Goal: Information Seeking & Learning: Understand process/instructions

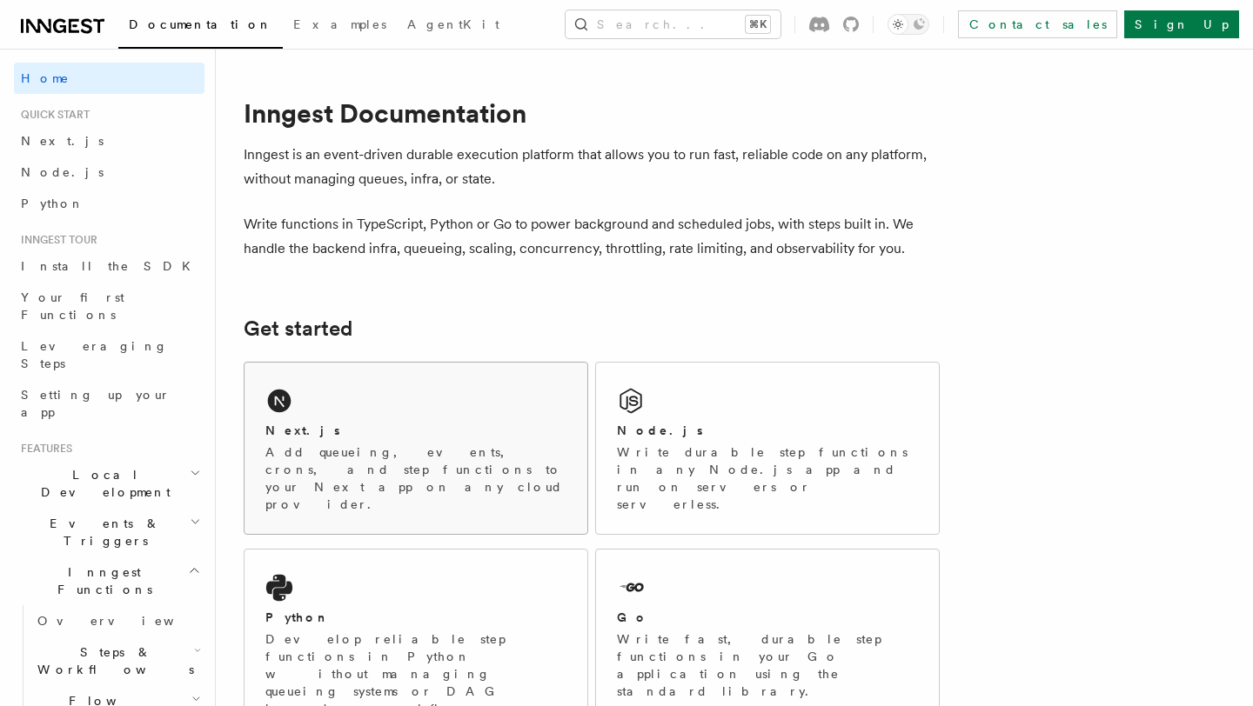
click at [386, 451] on p "Add queueing, events, crons, and step functions to your Next app on any cloud p…" at bounding box center [415, 479] width 301 height 70
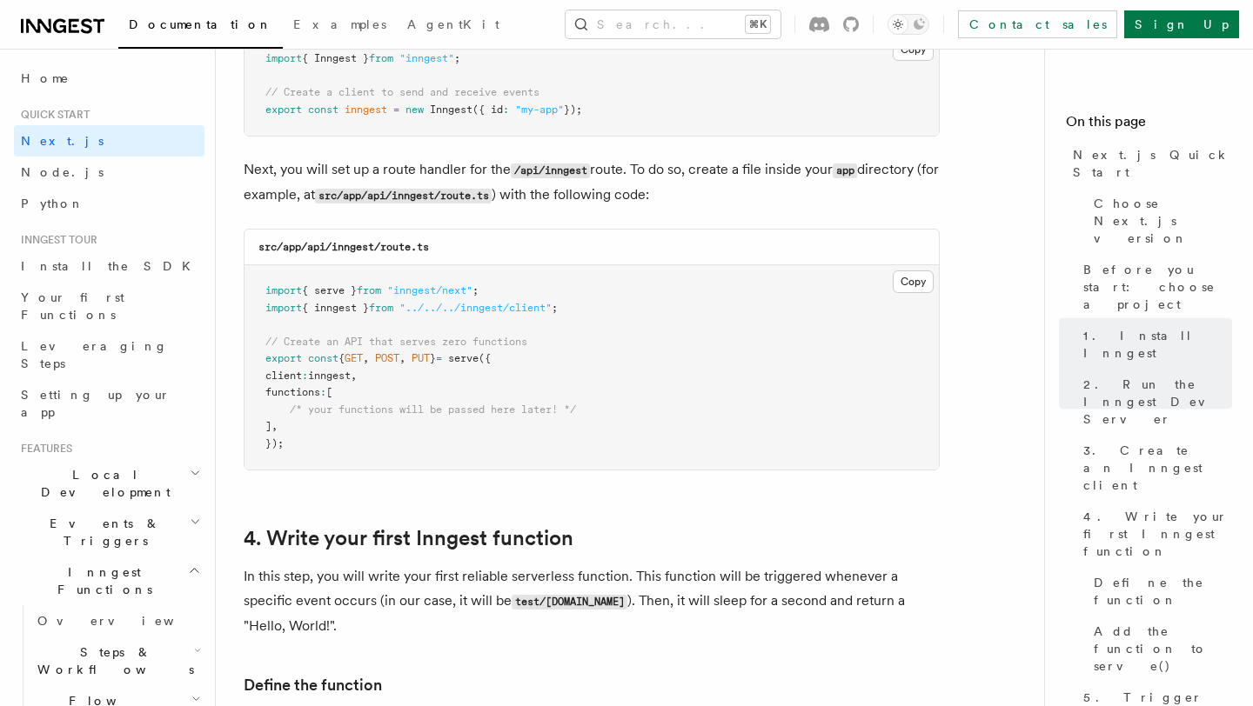
scroll to position [2517, 0]
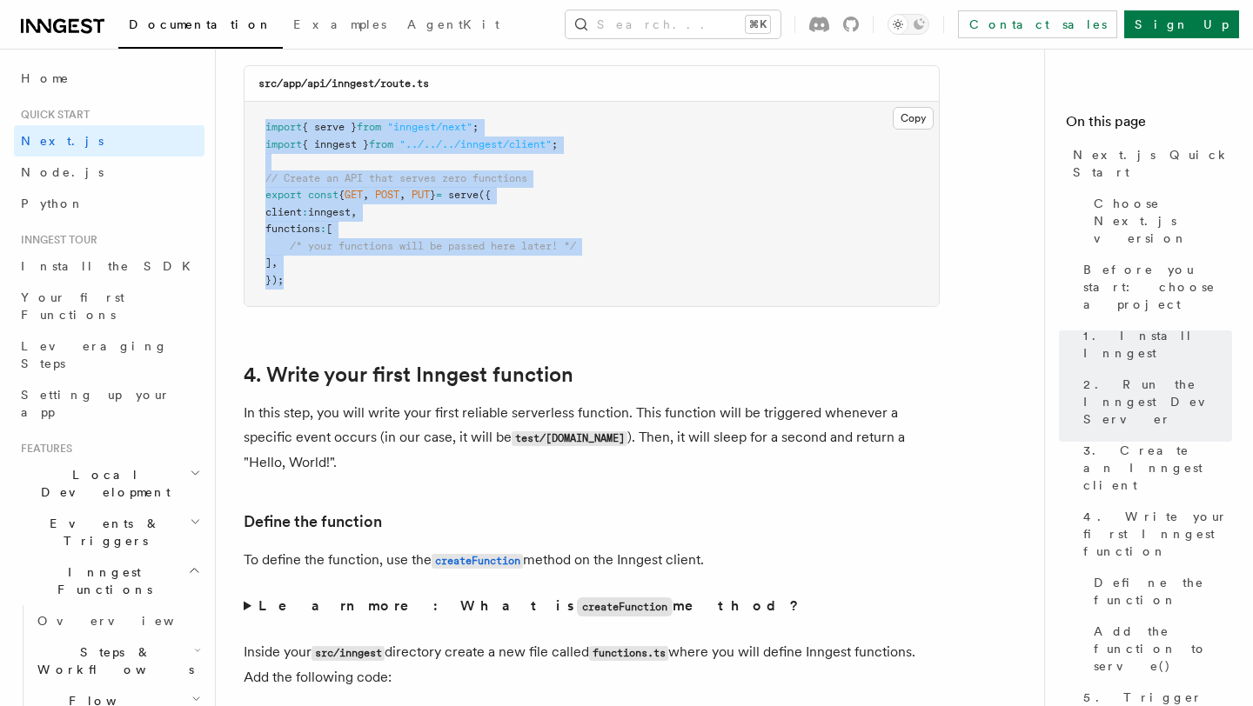
drag, startPoint x: 333, startPoint y: 291, endPoint x: 260, endPoint y: 125, distance: 180.7
click at [260, 125] on pre "import { serve } from "inngest/next" ; import { inngest } from "../../../innges…" at bounding box center [591, 204] width 694 height 204
click at [353, 285] on pre "import { serve } from "inngest/next" ; import { inngest } from "../../../innges…" at bounding box center [591, 204] width 694 height 204
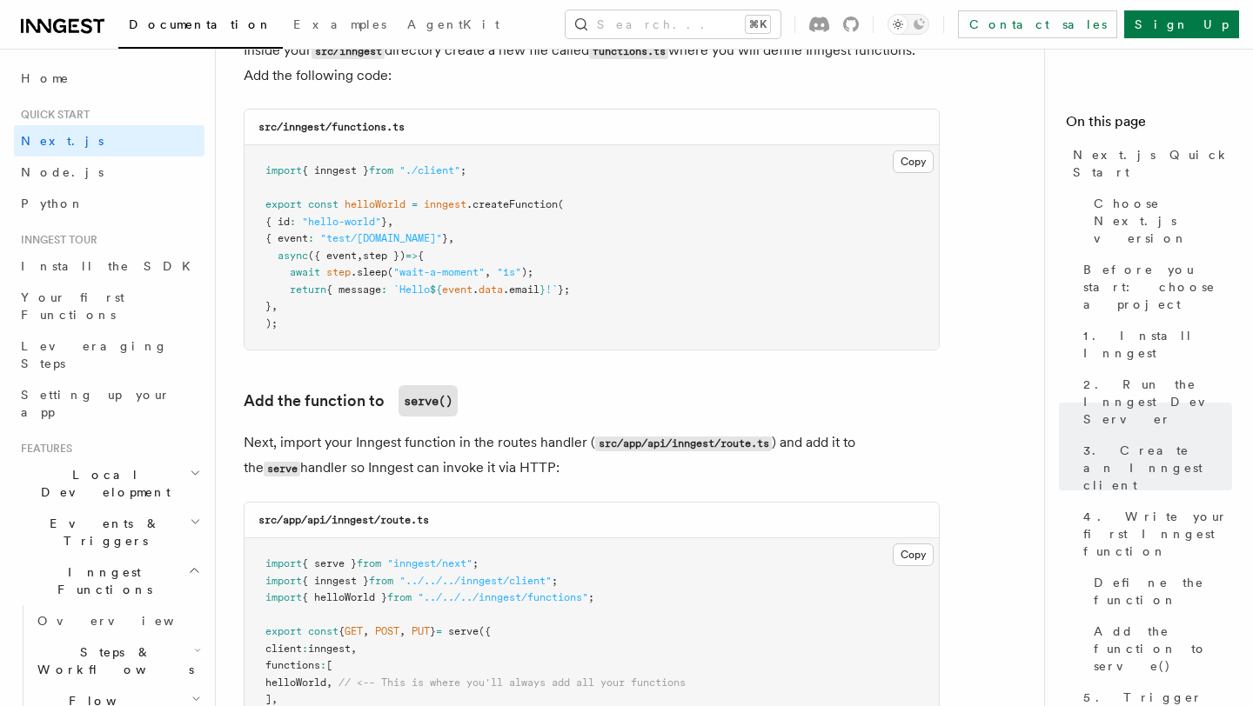
scroll to position [3186, 0]
